Goal: Obtain resource: Download file/media

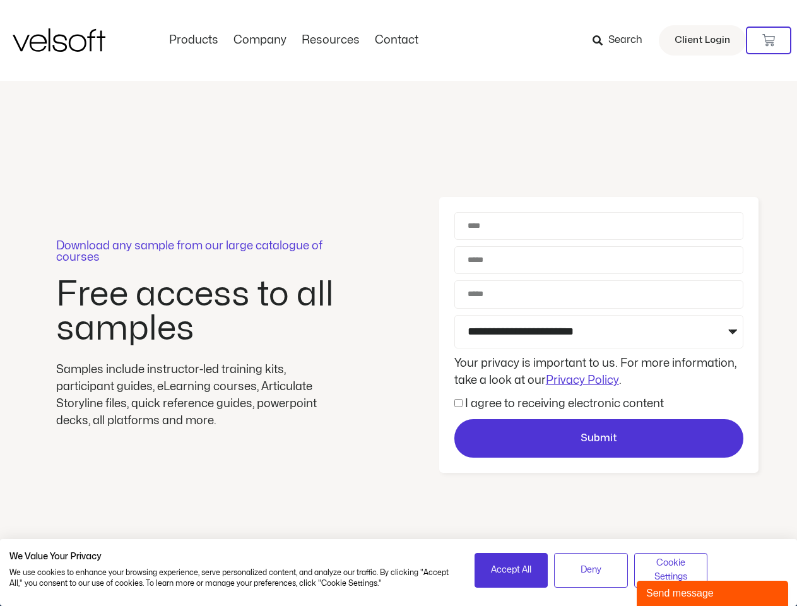
click at [398, 303] on div "Download any sample from our large catalogue of courses Free access to all samp…" at bounding box center [398, 335] width 797 height 509
click at [769, 40] on icon at bounding box center [768, 40] width 13 height 13
click at [511, 570] on span "Accept All" at bounding box center [511, 570] width 40 height 14
click at [591, 570] on span "Deny" at bounding box center [591, 570] width 21 height 14
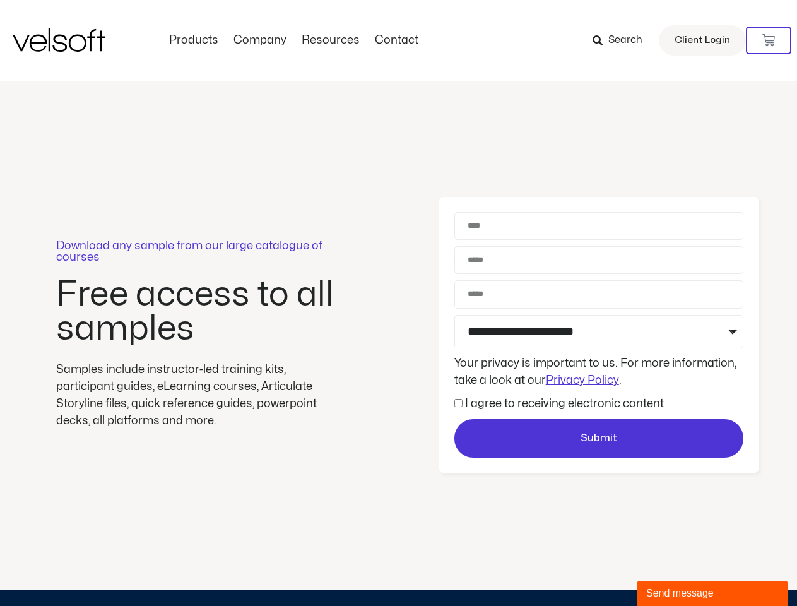
click at [671, 570] on div "Download any sample from our large catalogue of courses Free access to all samp…" at bounding box center [398, 335] width 797 height 509
click at [713, 593] on div "Send message" at bounding box center [712, 593] width 133 height 15
